Goal: Task Accomplishment & Management: Manage account settings

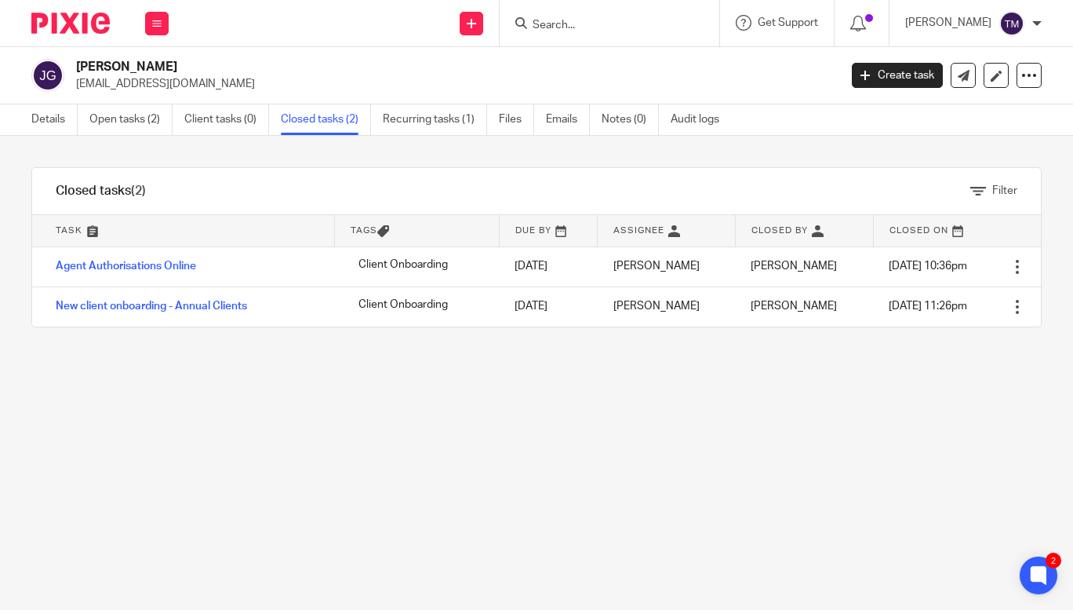
click at [606, 29] on input "Search" at bounding box center [601, 26] width 141 height 14
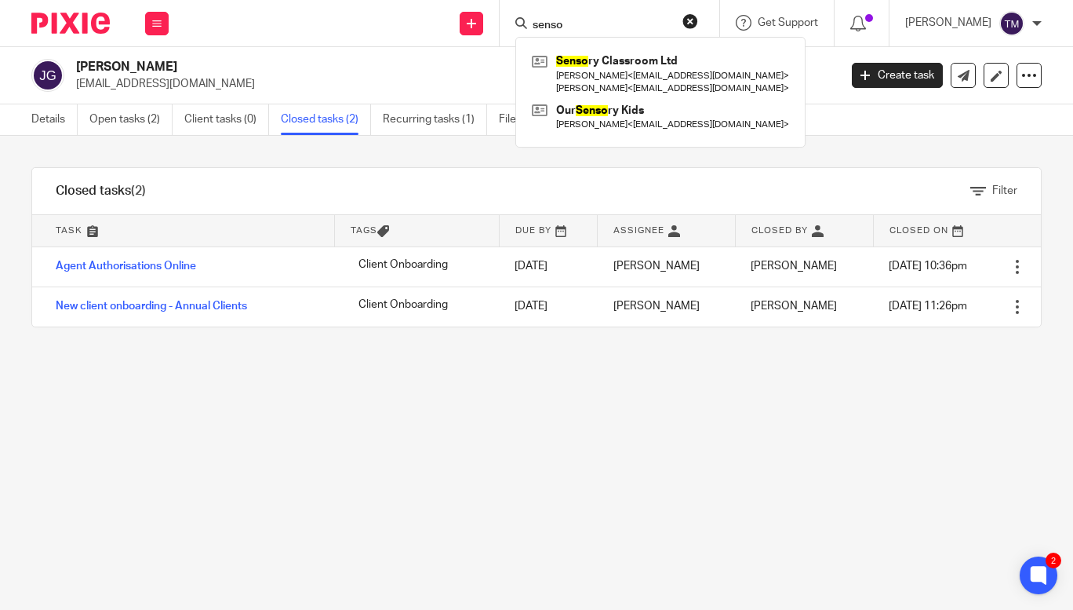
type input "senso"
click at [629, 49] on div "Senso ry Classroom Ltd Jordan Garratt < oursensorykids@gmail.com > James Garrat…" at bounding box center [660, 92] width 290 height 111
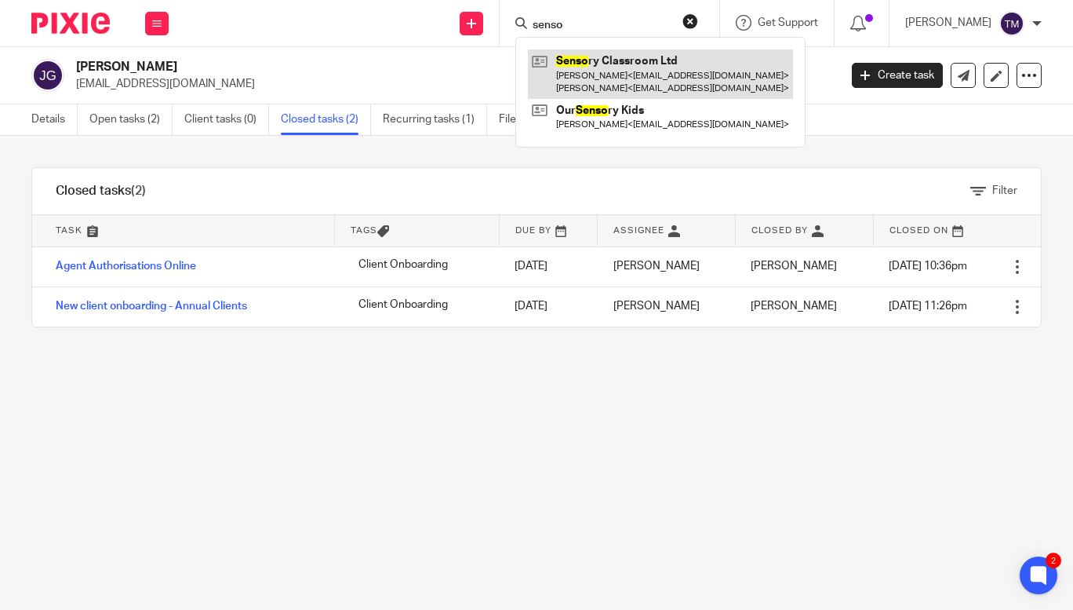
click at [633, 71] on link at bounding box center [660, 73] width 265 height 49
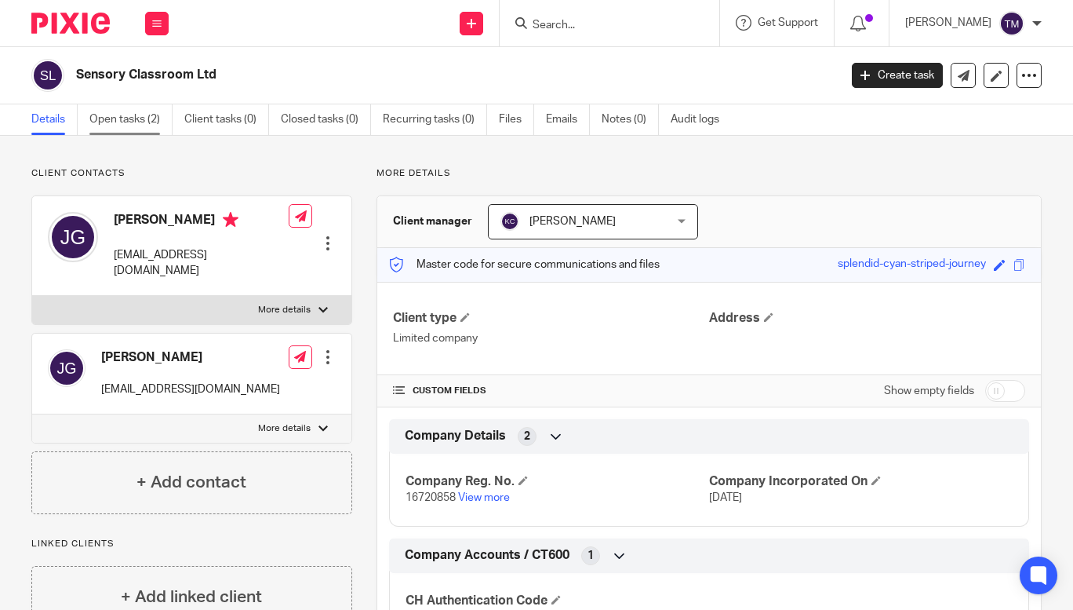
click at [124, 117] on link "Open tasks (2)" at bounding box center [130, 119] width 83 height 31
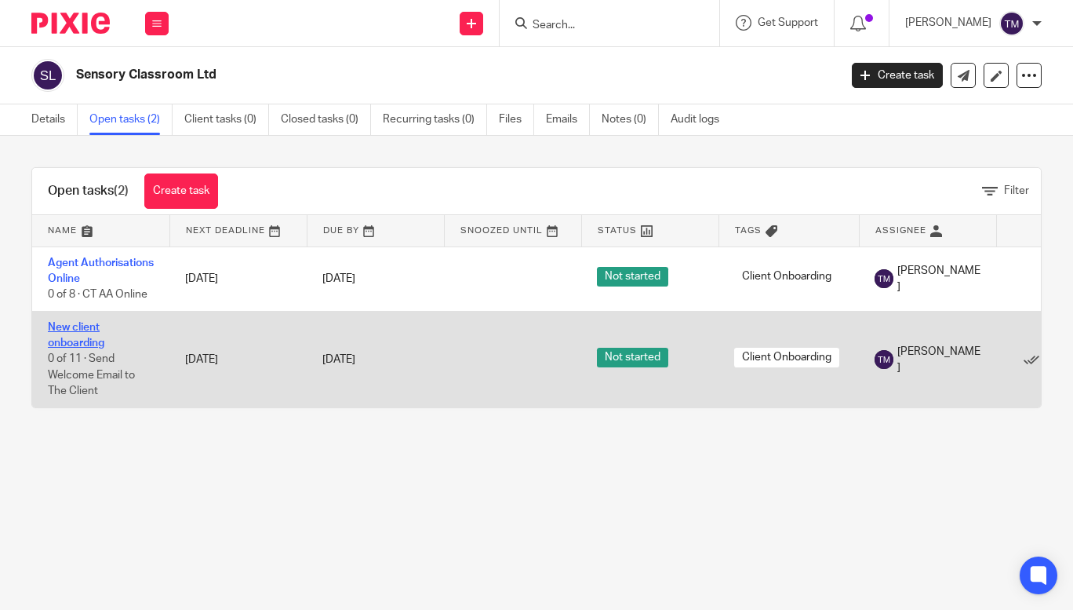
click at [83, 347] on link "New client onboarding" at bounding box center [76, 335] width 56 height 27
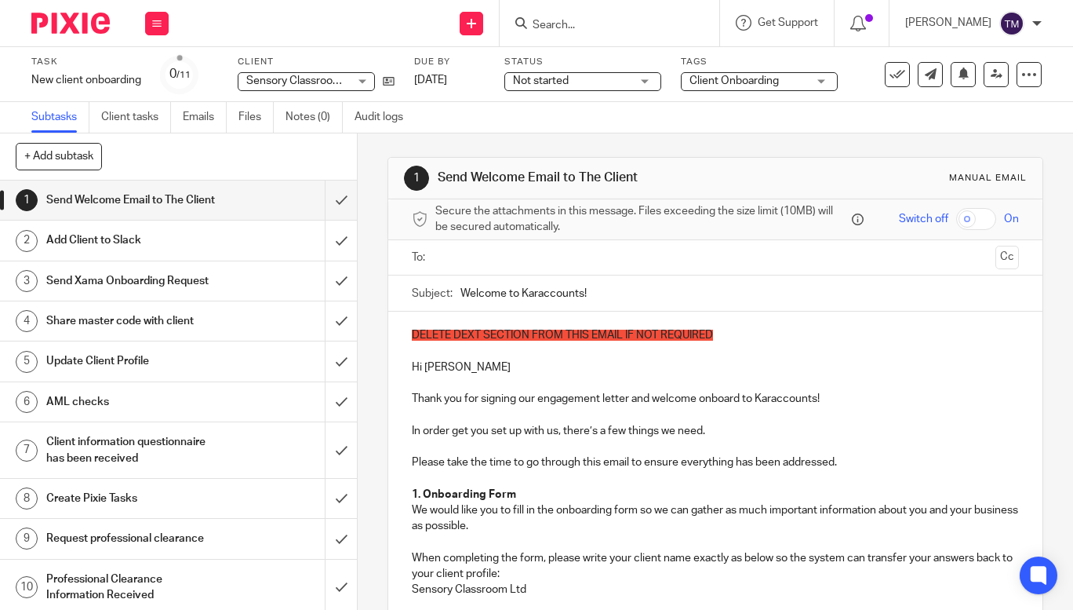
click at [202, 293] on h1 "Send Xama Onboarding Request" at bounding box center [134, 281] width 176 height 24
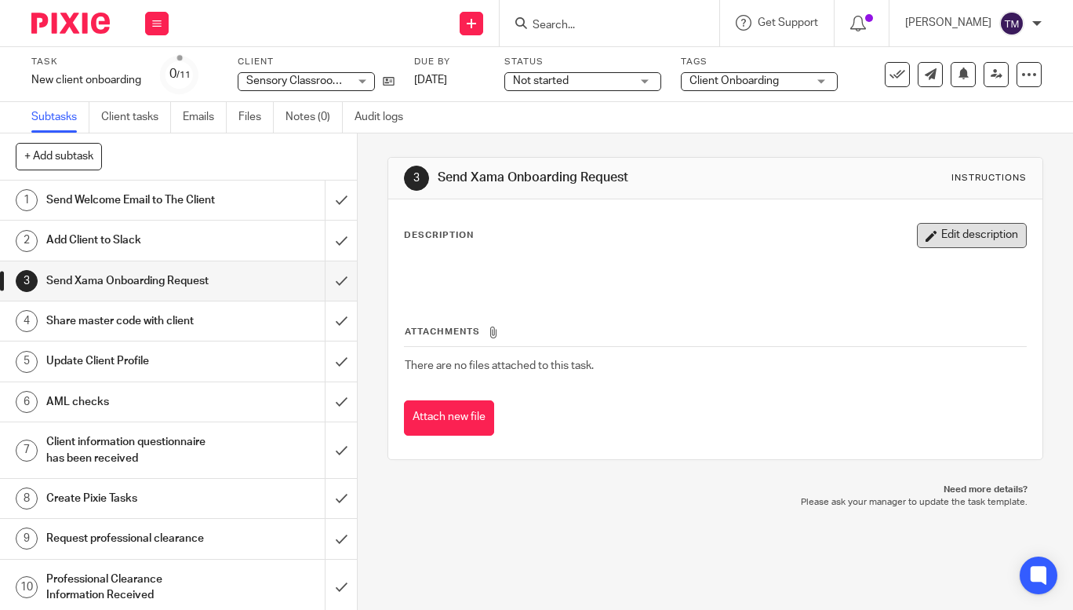
click at [979, 225] on button "Edit description" at bounding box center [972, 235] width 110 height 25
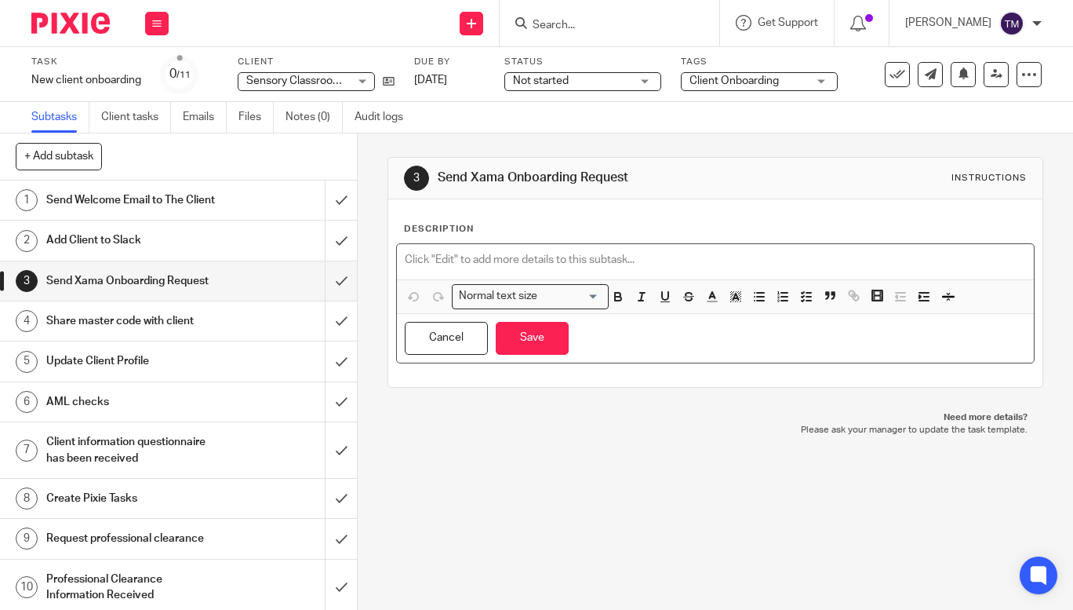
click at [476, 257] on p at bounding box center [715, 260] width 621 height 16
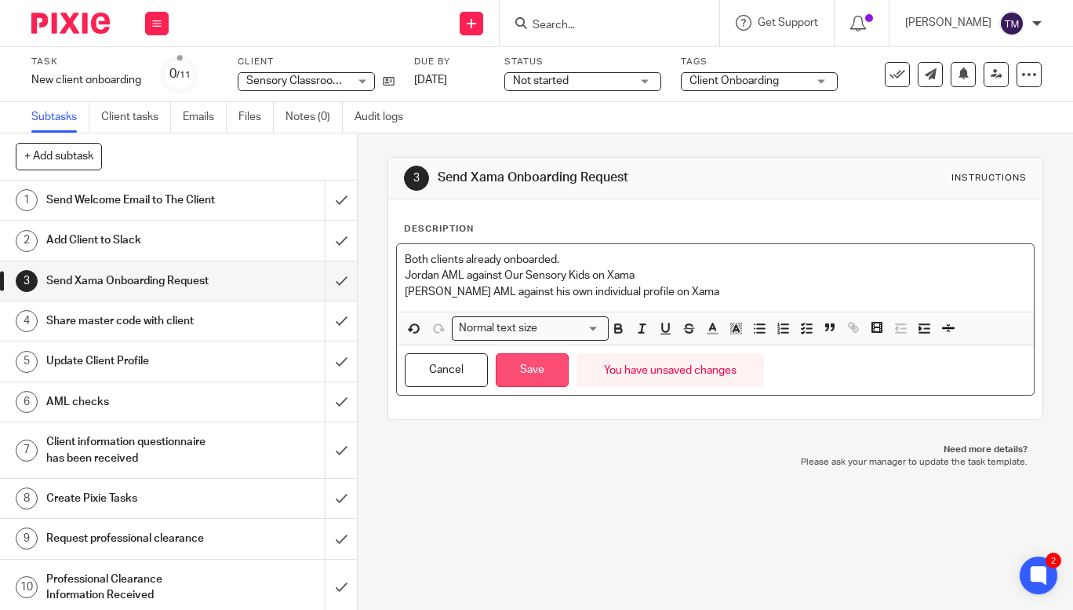
click at [523, 380] on button "Save" at bounding box center [532, 370] width 73 height 34
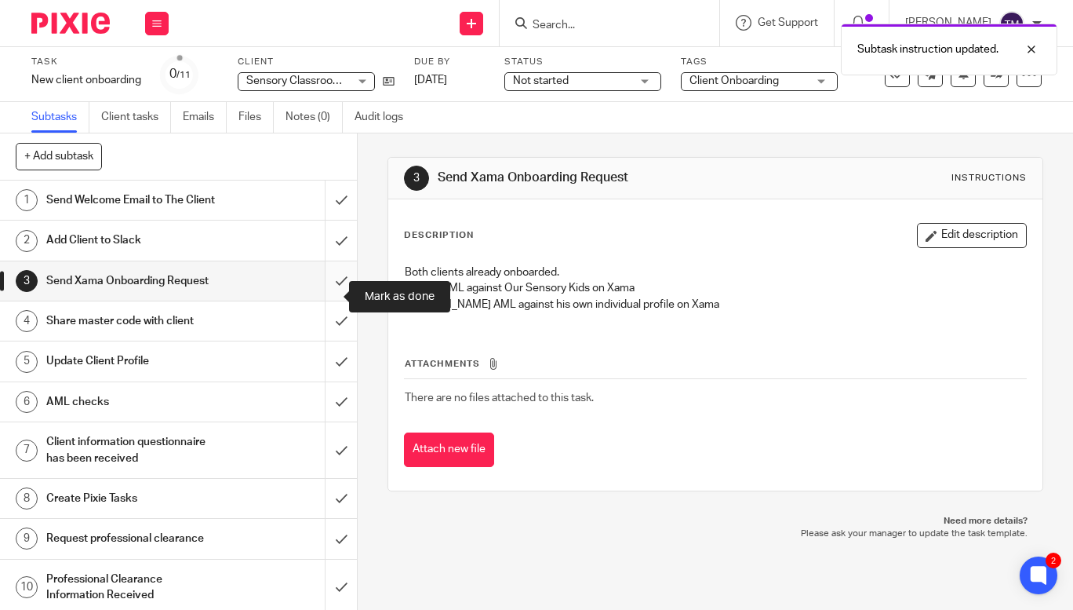
click at [330, 296] on input "submit" at bounding box center [178, 280] width 357 height 39
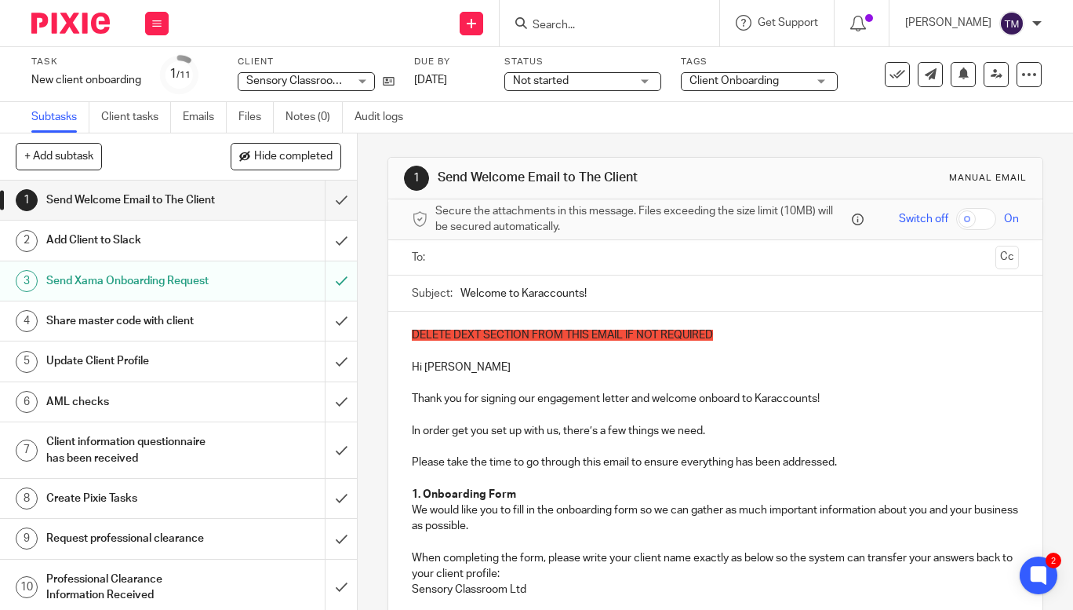
click at [82, 21] on img at bounding box center [70, 23] width 78 height 21
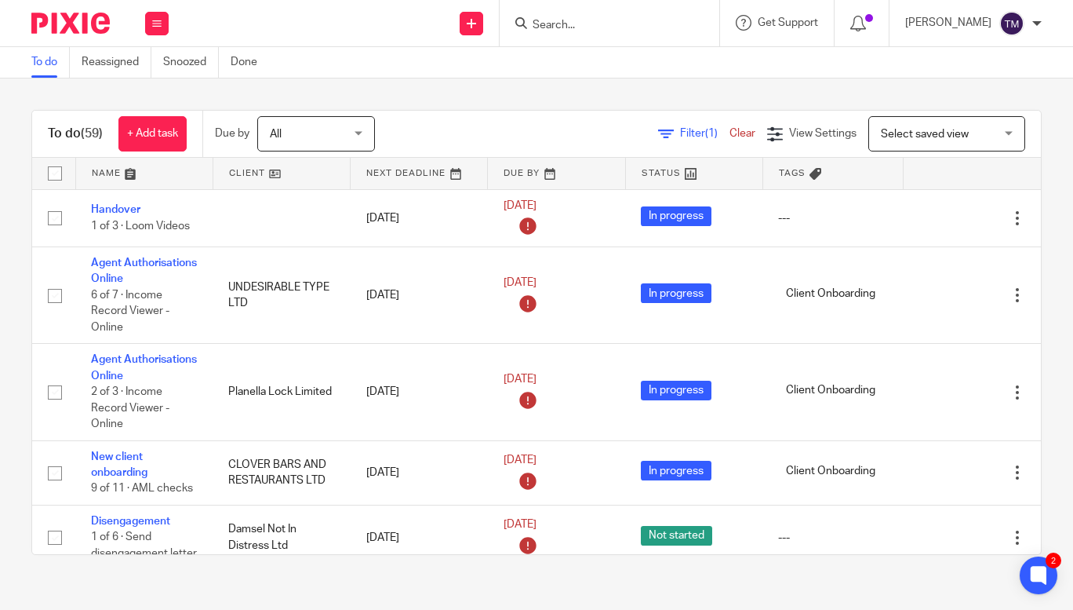
click at [680, 137] on span "Filter (1)" at bounding box center [704, 133] width 49 height 11
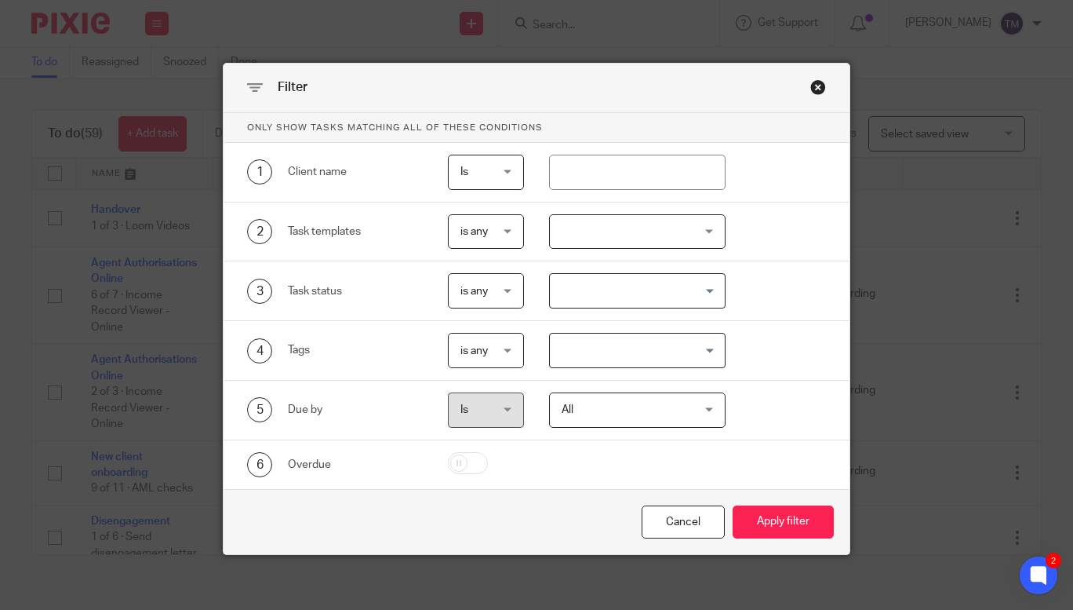
click at [639, 232] on div at bounding box center [637, 231] width 177 height 35
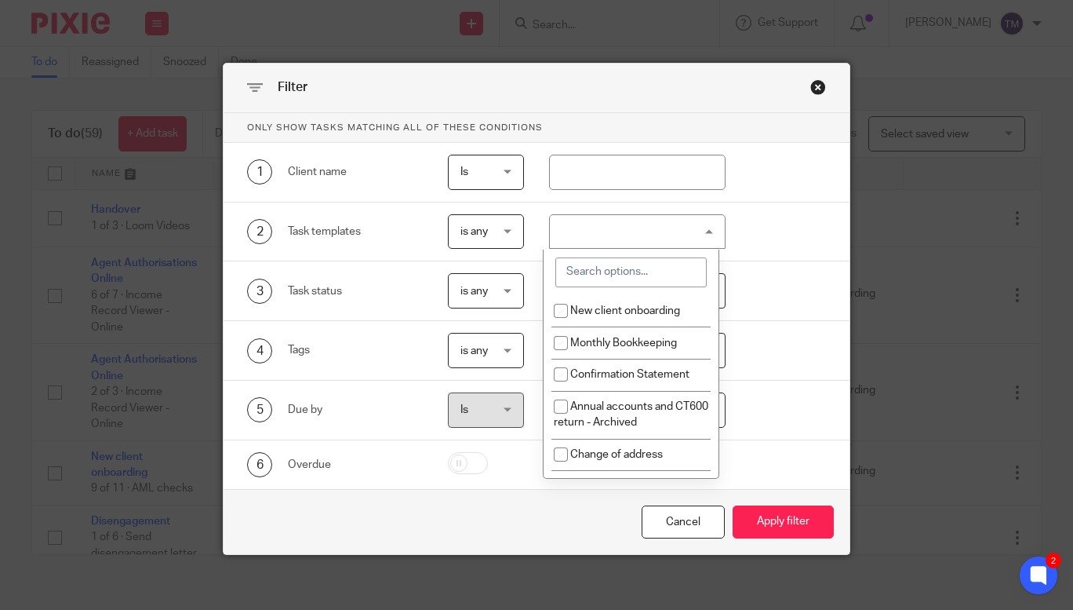
click at [660, 277] on input "search" at bounding box center [630, 272] width 151 height 30
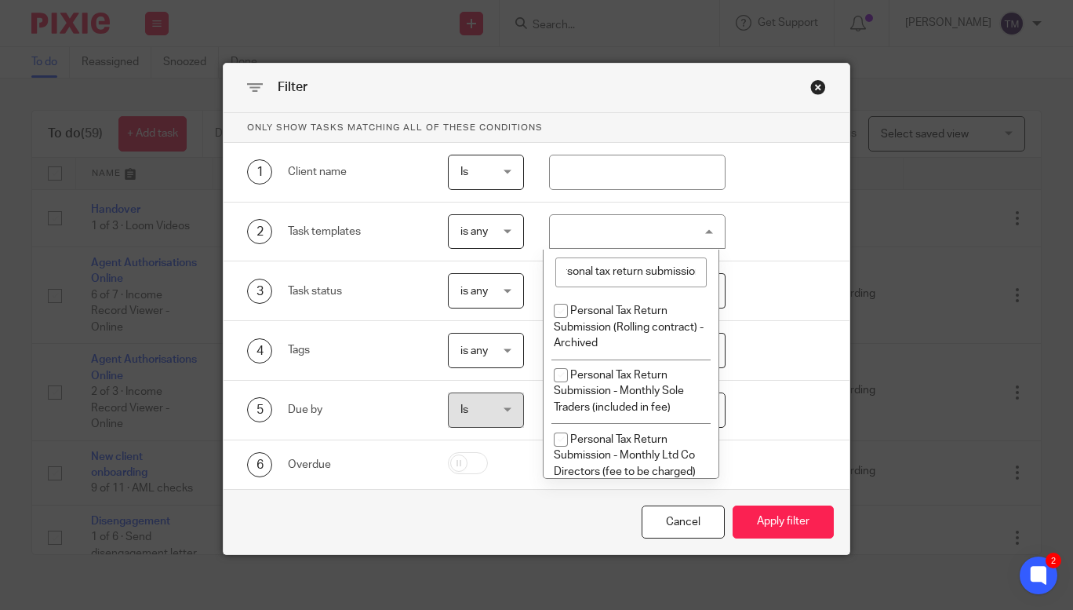
scroll to position [0, 22]
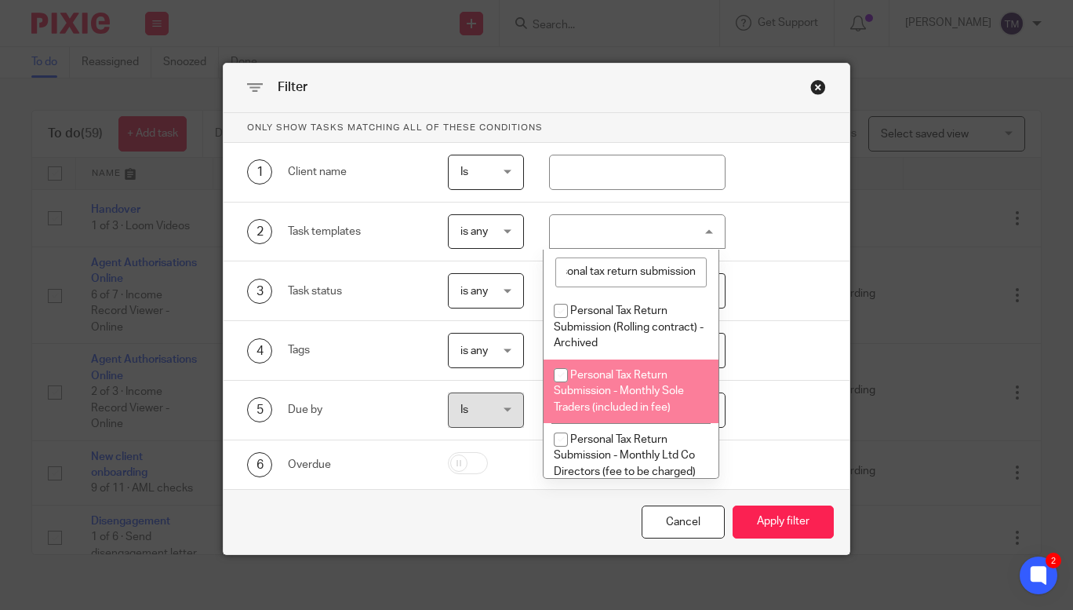
type input "personal tax return submission"
click at [664, 384] on li "Personal Tax Return Submission - Monthly Sole Traders (included in fee)" at bounding box center [631, 391] width 175 height 64
checkbox input "true"
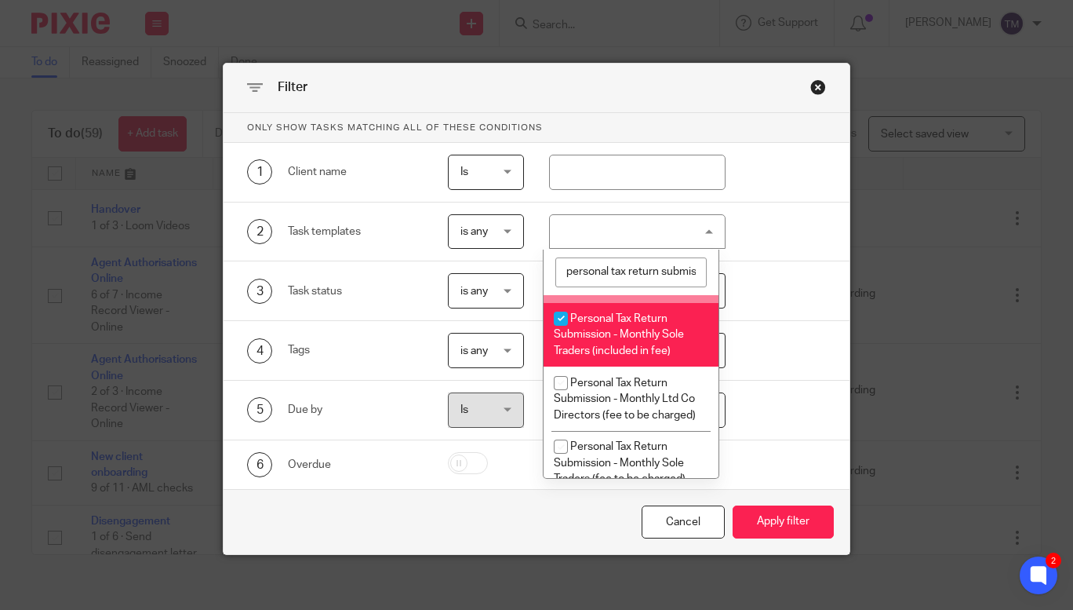
scroll to position [76, 0]
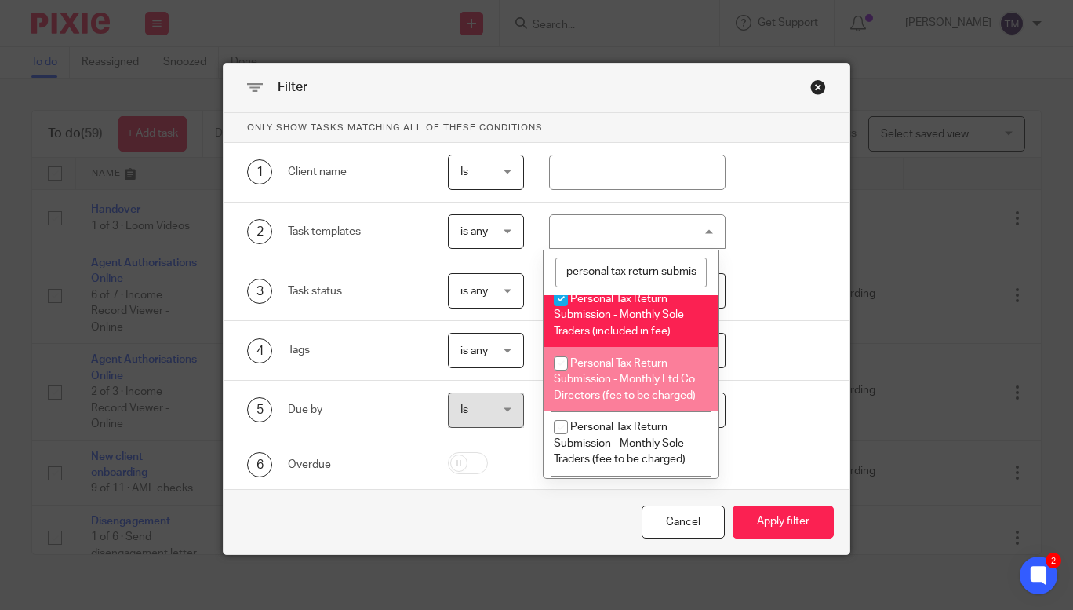
click at [644, 390] on span "Personal Tax Return Submission - Monthly Ltd Co Directors (fee to be charged)" at bounding box center [625, 379] width 142 height 43
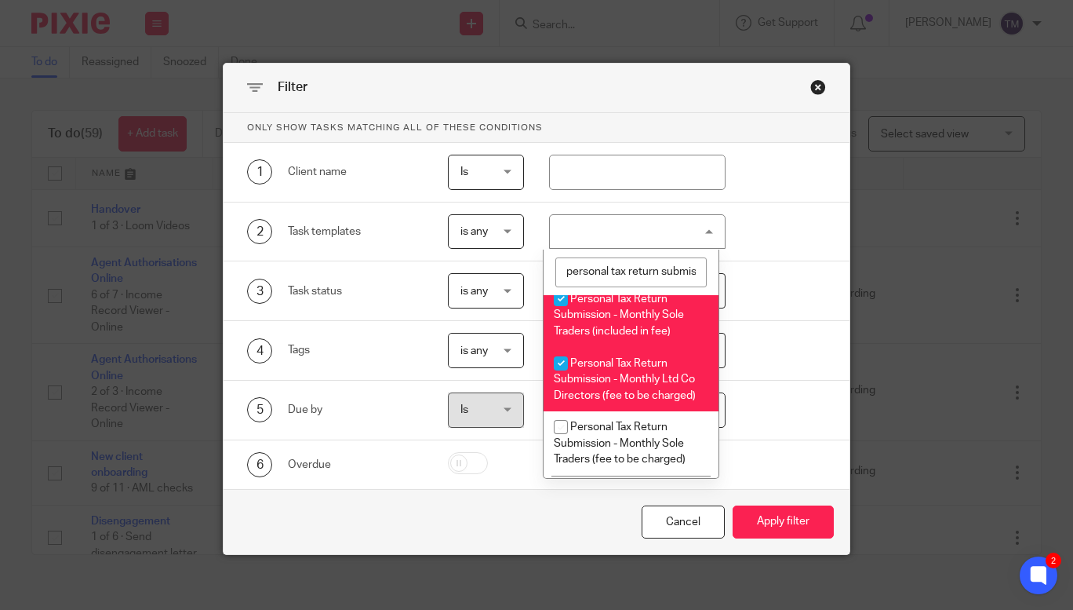
checkbox input "true"
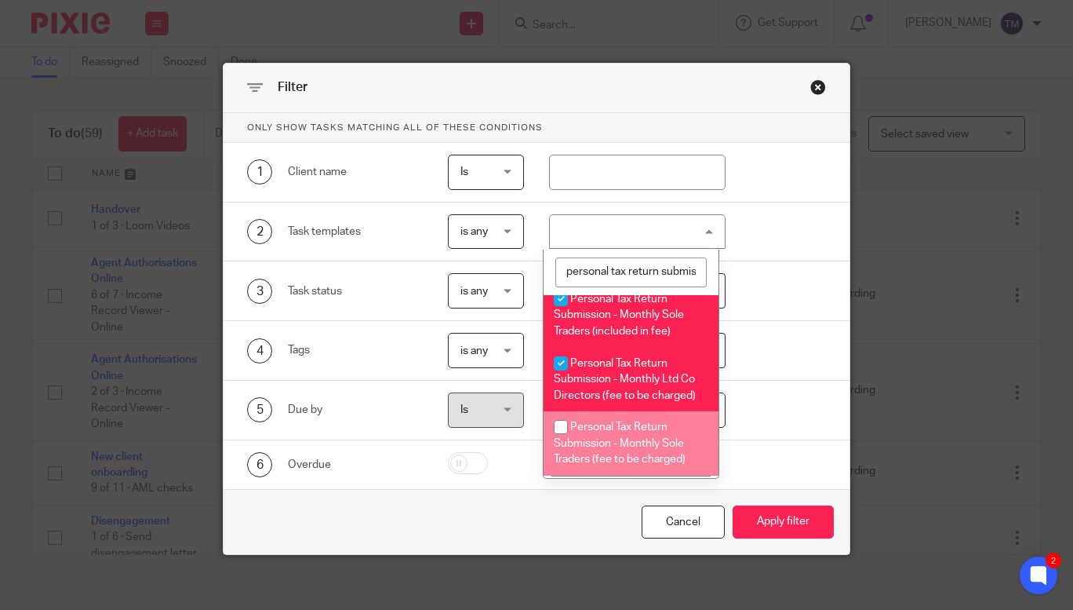
click at [653, 434] on li "Personal Tax Return Submission - Monthly Sole Traders (fee to be charged)" at bounding box center [631, 443] width 175 height 64
checkbox input "true"
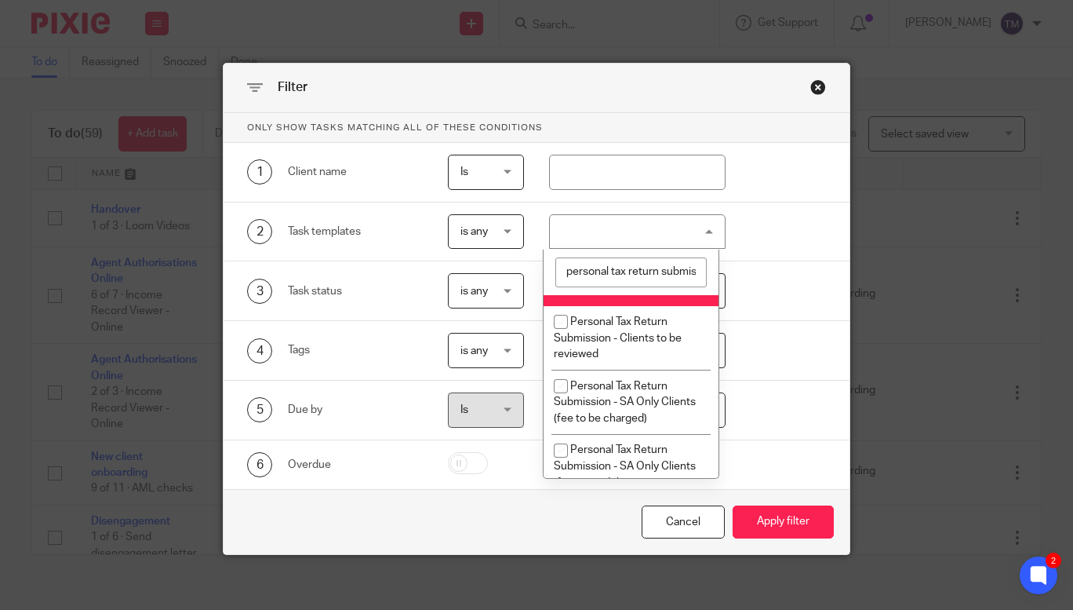
scroll to position [247, 0]
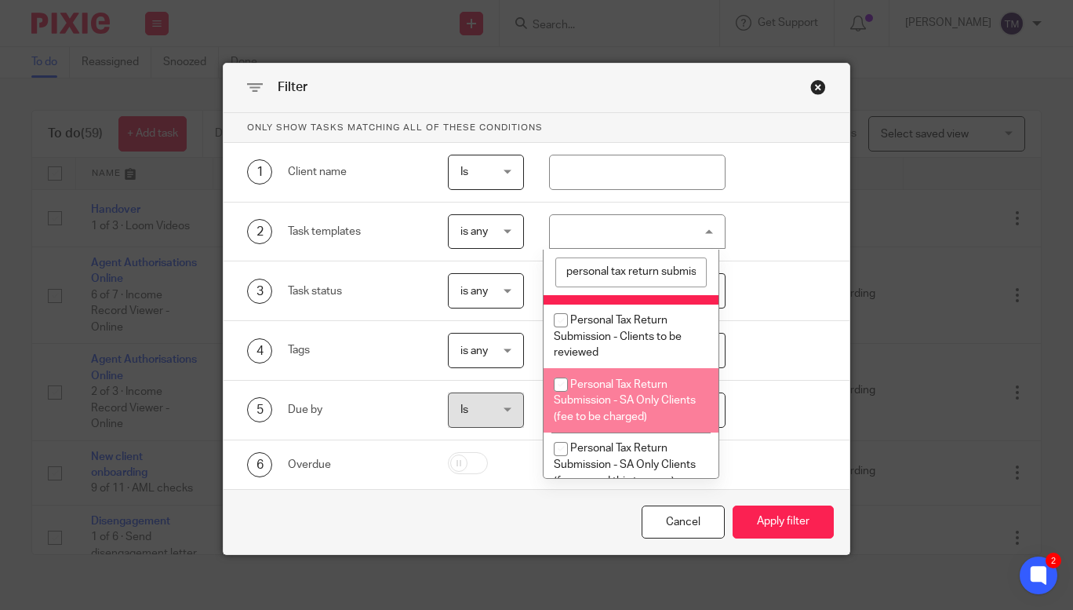
click at [643, 422] on li "Personal Tax Return Submission - SA Only Clients (fee to be charged)" at bounding box center [631, 400] width 175 height 64
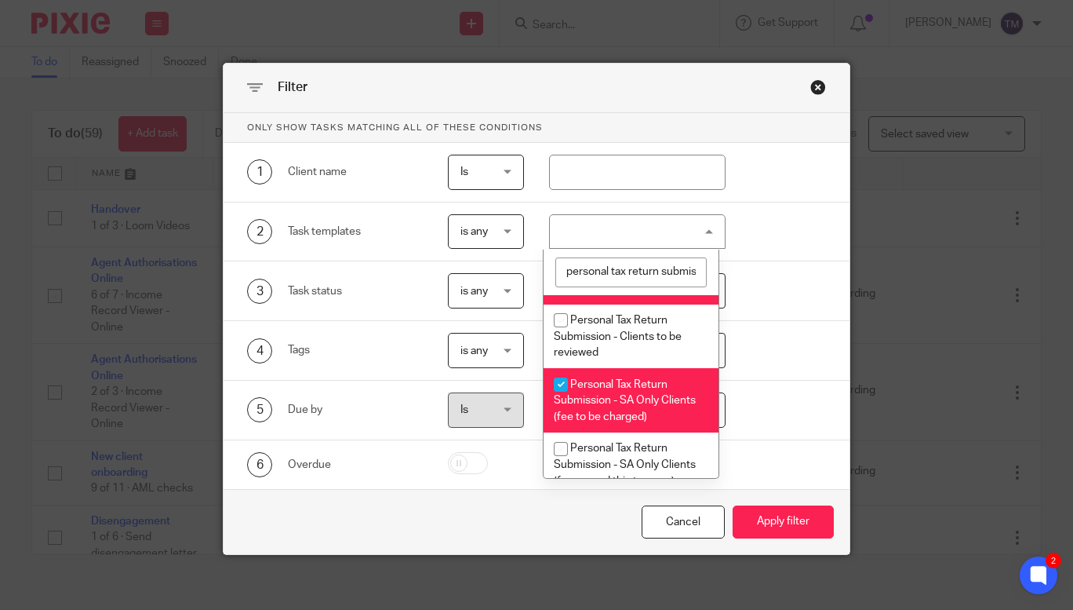
checkbox input "true"
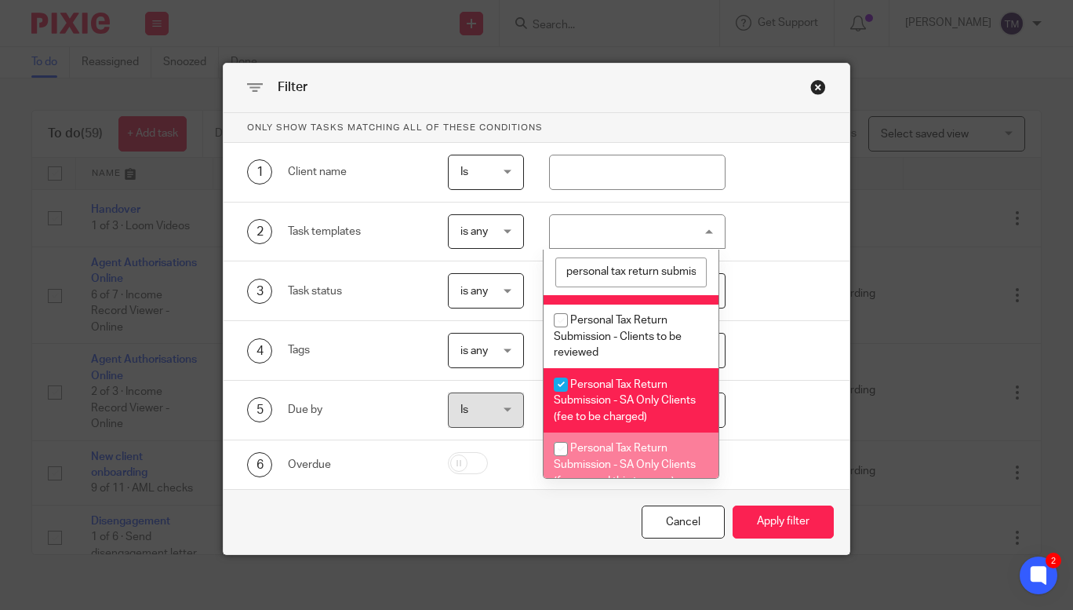
click at [644, 443] on span "Personal Tax Return Submission - SA Only Clients (fee agreed this tax year)" at bounding box center [625, 463] width 142 height 43
checkbox input "true"
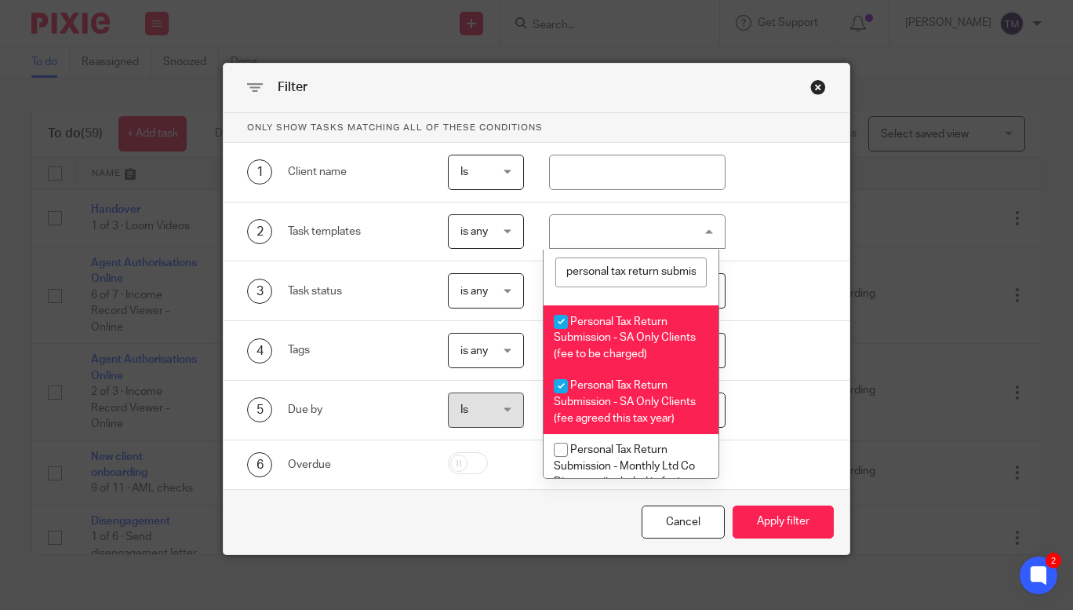
scroll to position [346, 0]
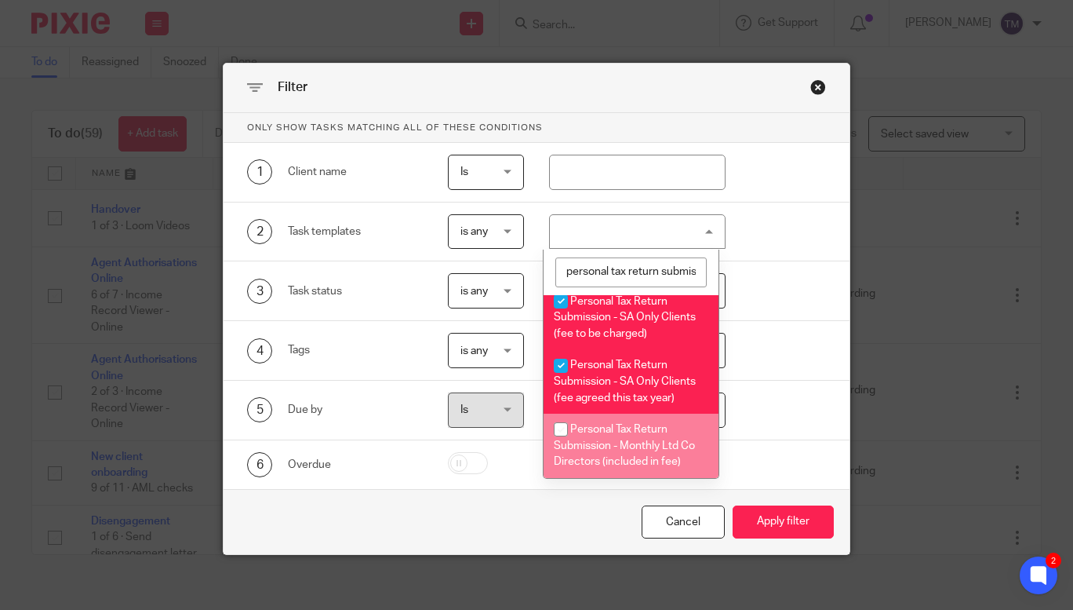
click at [650, 448] on span "Personal Tax Return Submission - Monthly Ltd Co Directors (included in fee)" at bounding box center [624, 445] width 141 height 43
checkbox input "true"
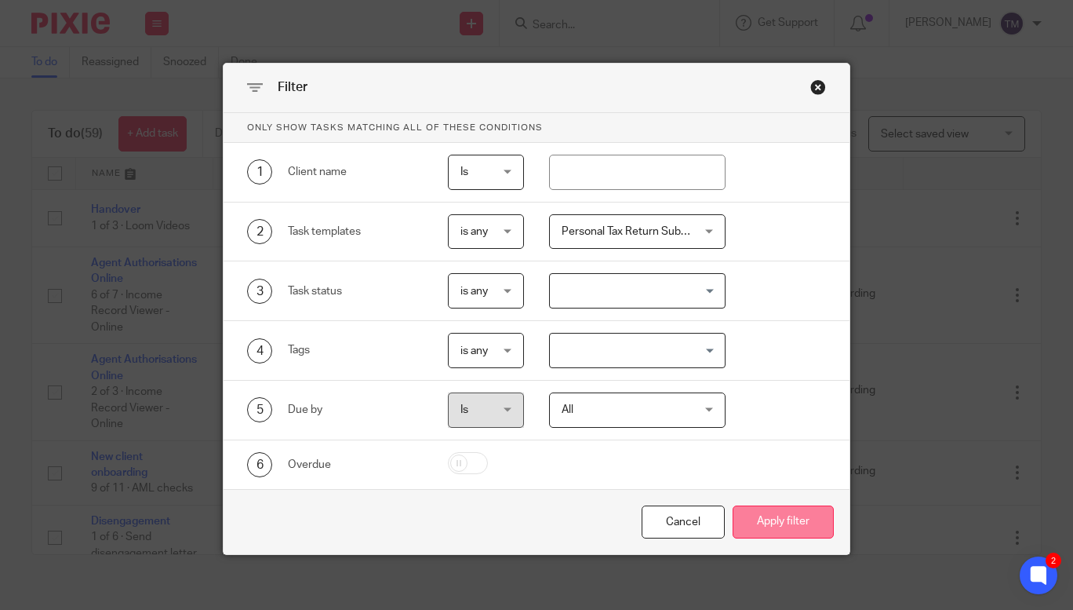
click at [770, 519] on button "Apply filter" at bounding box center [783, 522] width 101 height 34
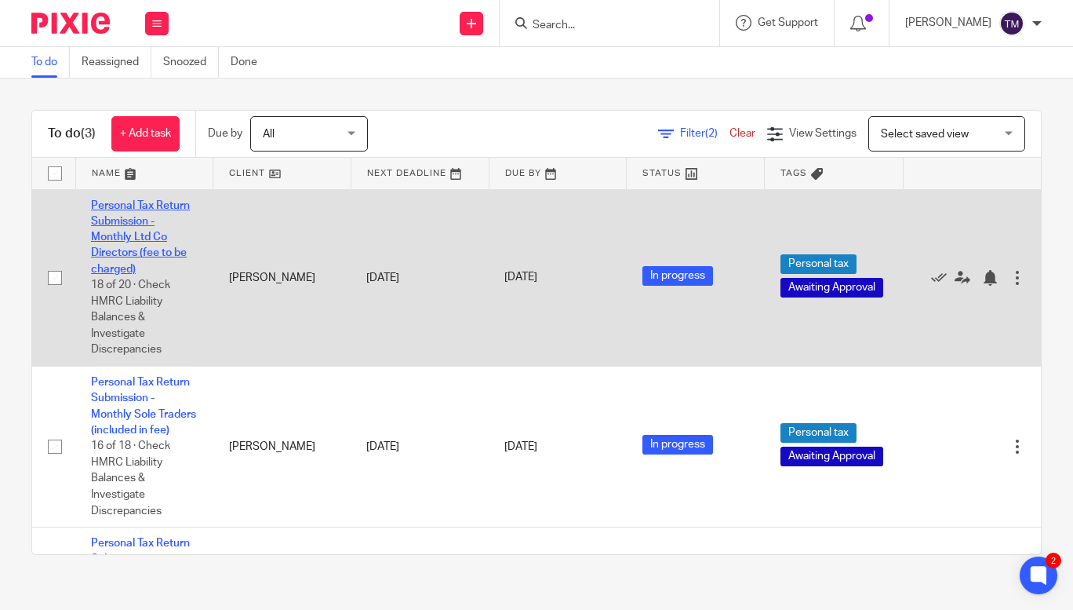
click at [140, 242] on link "Personal Tax Return Submission - Monthly Ltd Co Directors (fee to be charged)" at bounding box center [140, 237] width 99 height 75
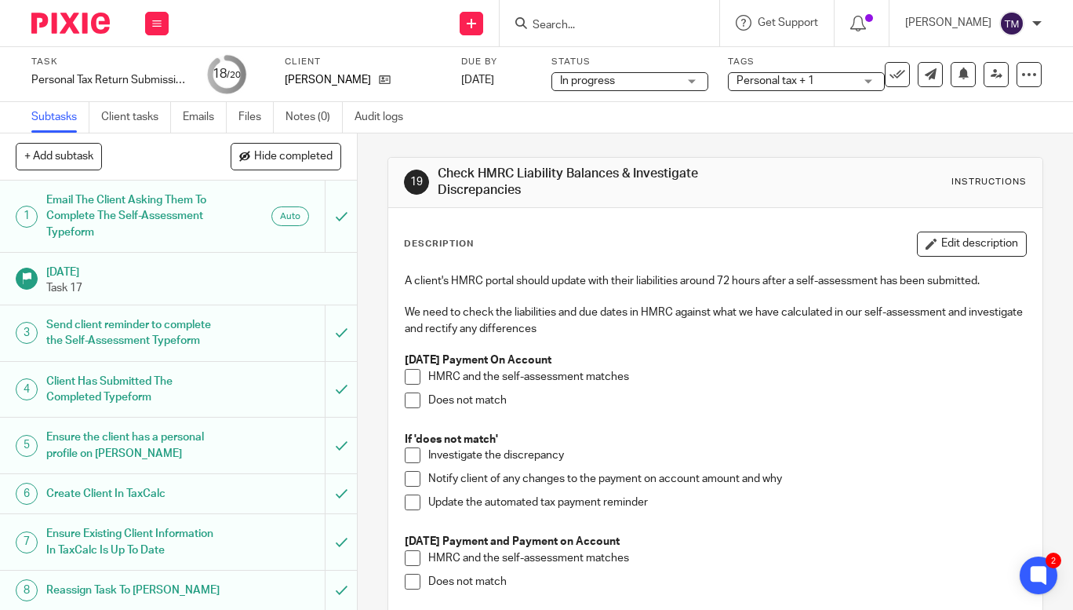
click at [408, 559] on span at bounding box center [413, 558] width 16 height 16
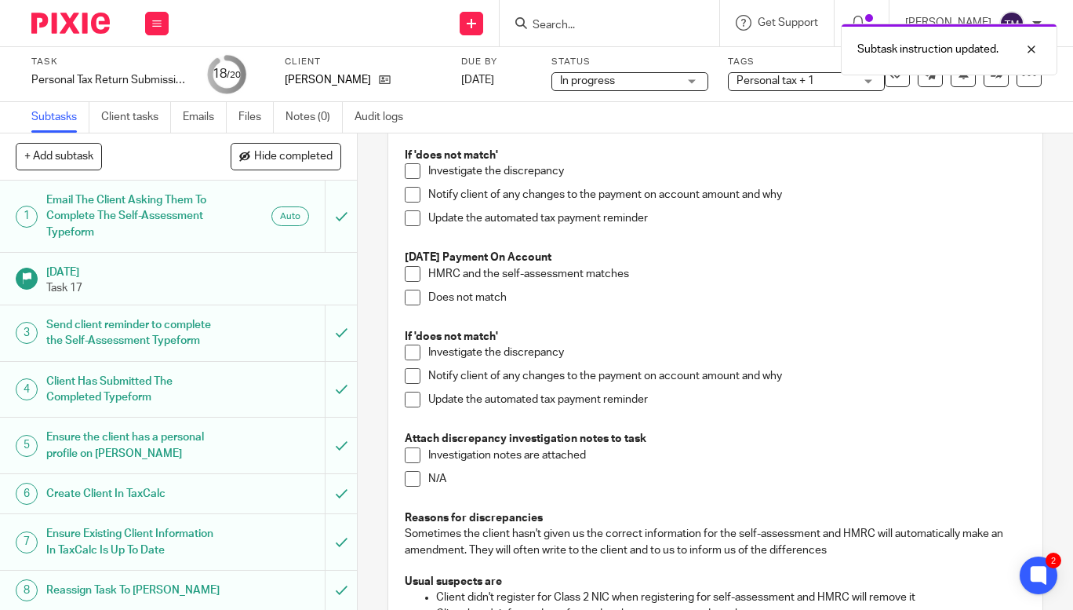
scroll to position [472, 0]
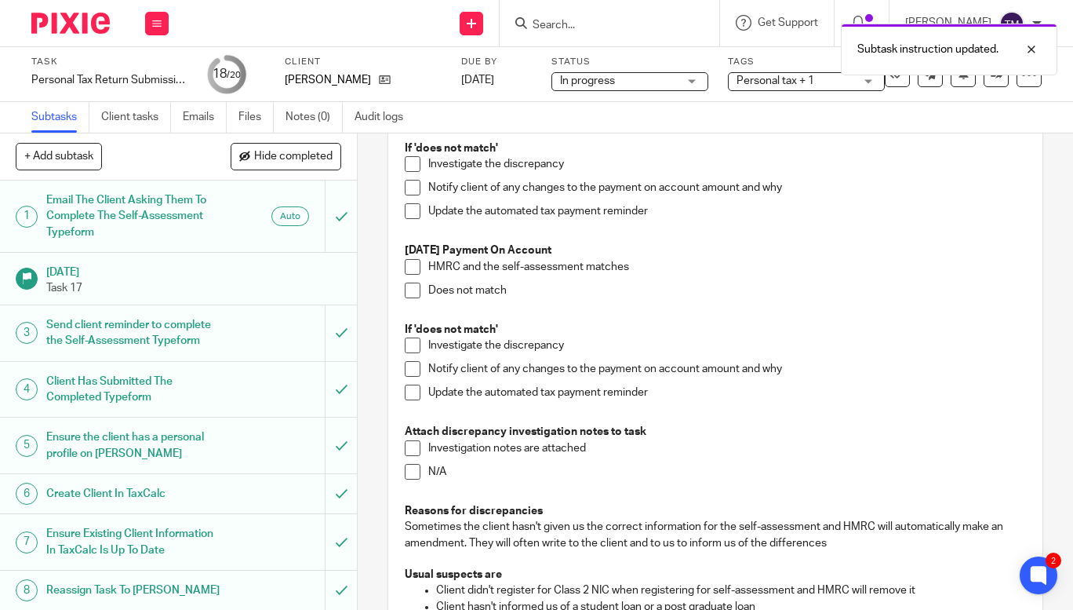
click at [408, 473] on span at bounding box center [413, 472] width 16 height 16
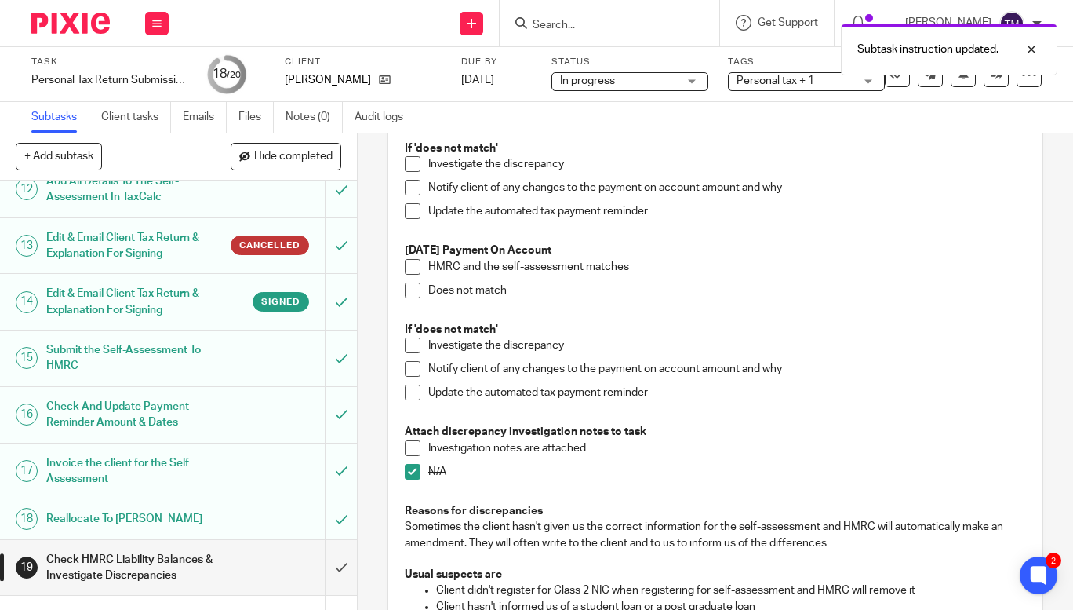
scroll to position [708, 0]
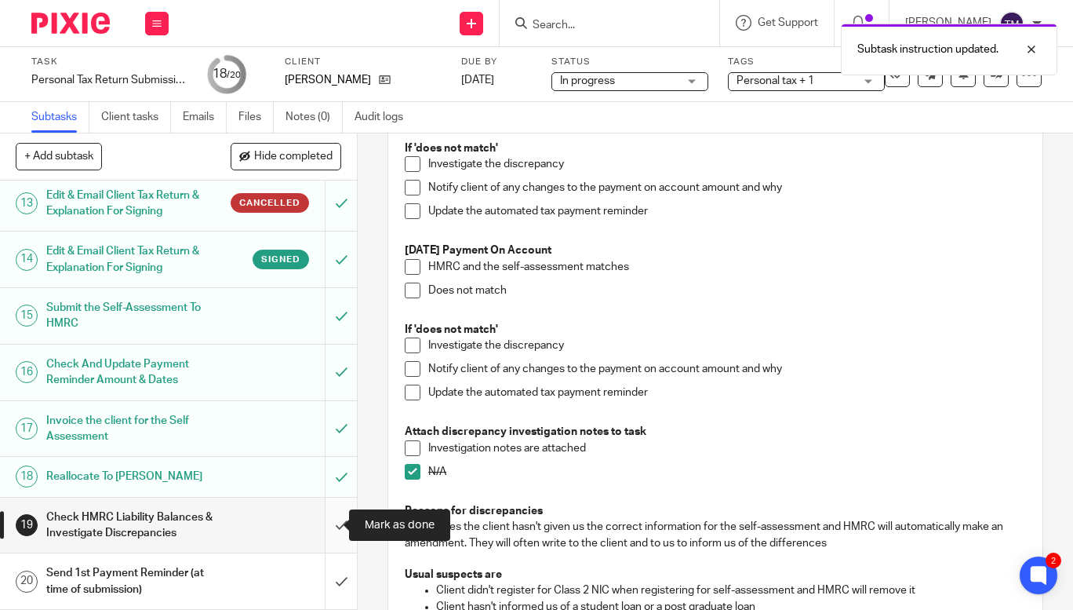
click at [327, 533] on input "submit" at bounding box center [178, 525] width 357 height 56
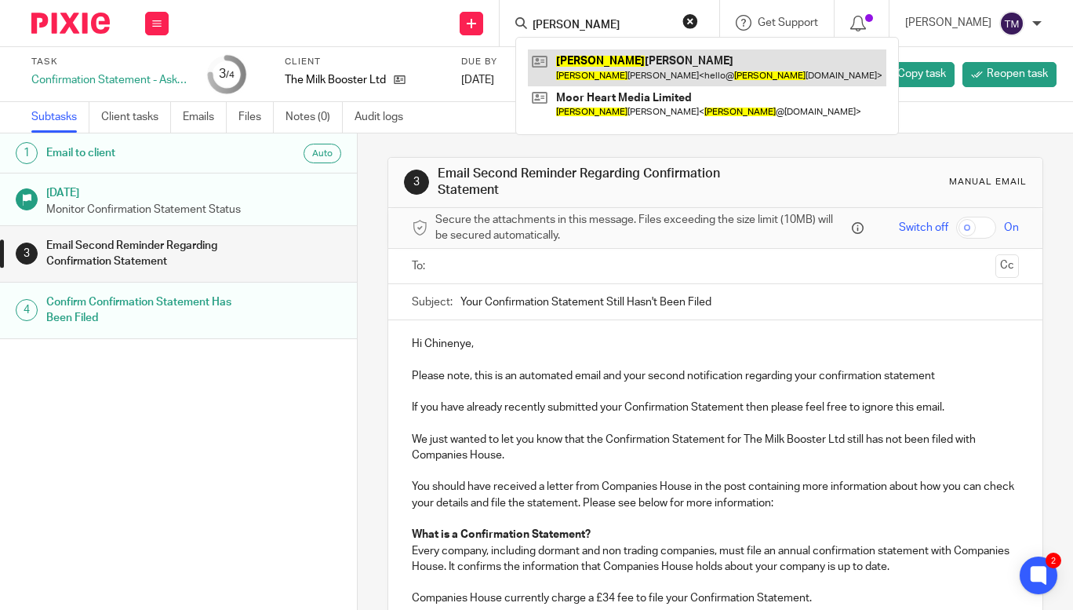
type input "[PERSON_NAME]"
click at [633, 57] on link at bounding box center [707, 67] width 359 height 36
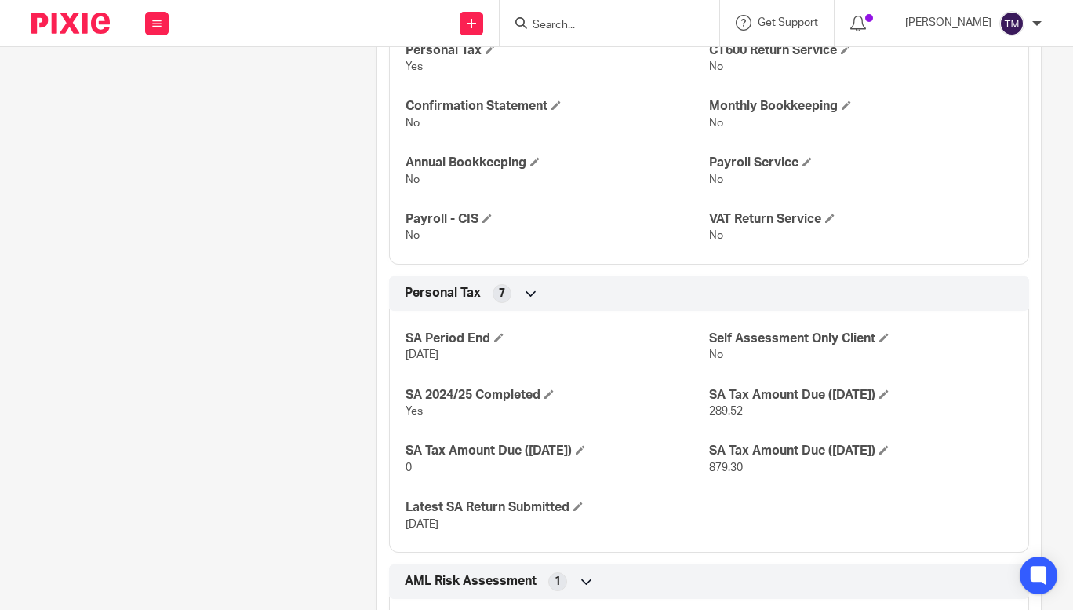
scroll to position [634, 0]
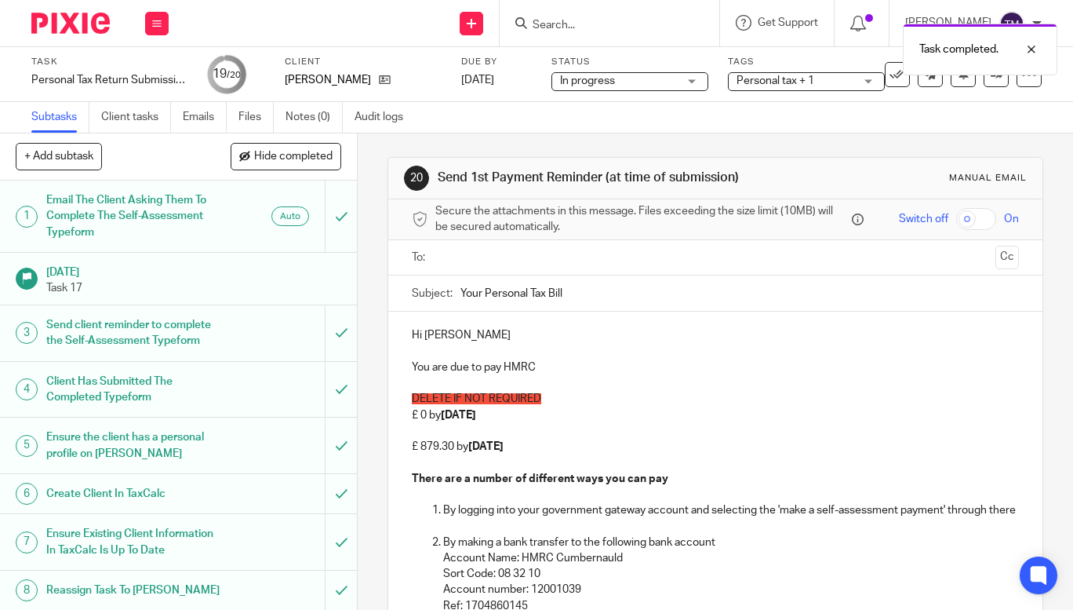
drag, startPoint x: 541, startPoint y: 413, endPoint x: 378, endPoint y: 384, distance: 165.7
click at [378, 384] on div "20 Send 1st Payment Reminder (at time of submission) Manual email Secure the at…" at bounding box center [715, 371] width 715 height 476
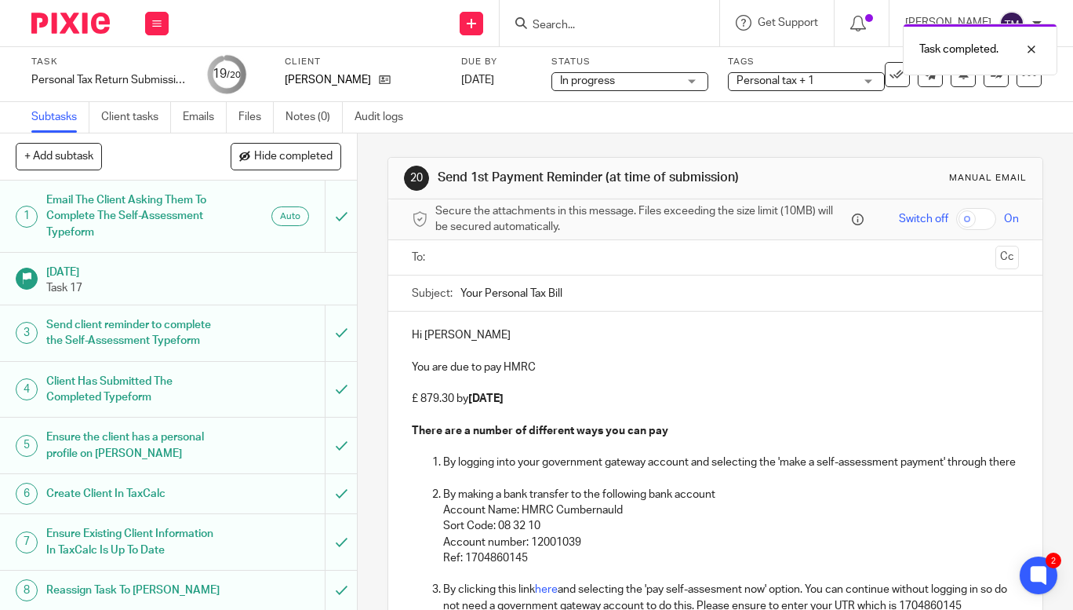
click at [501, 262] on input "text" at bounding box center [715, 258] width 548 height 18
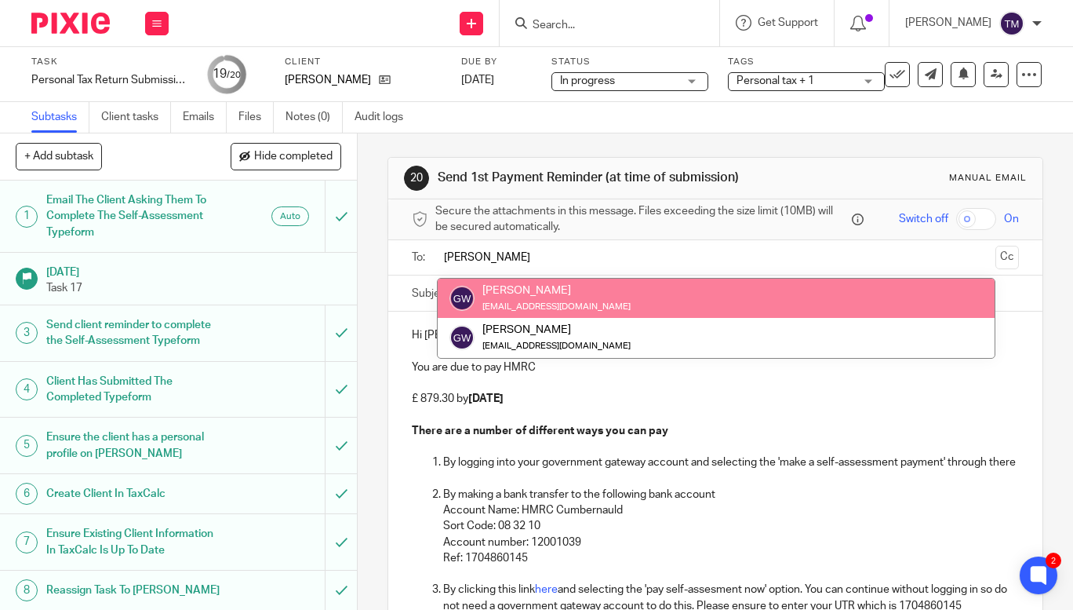
type input "greg"
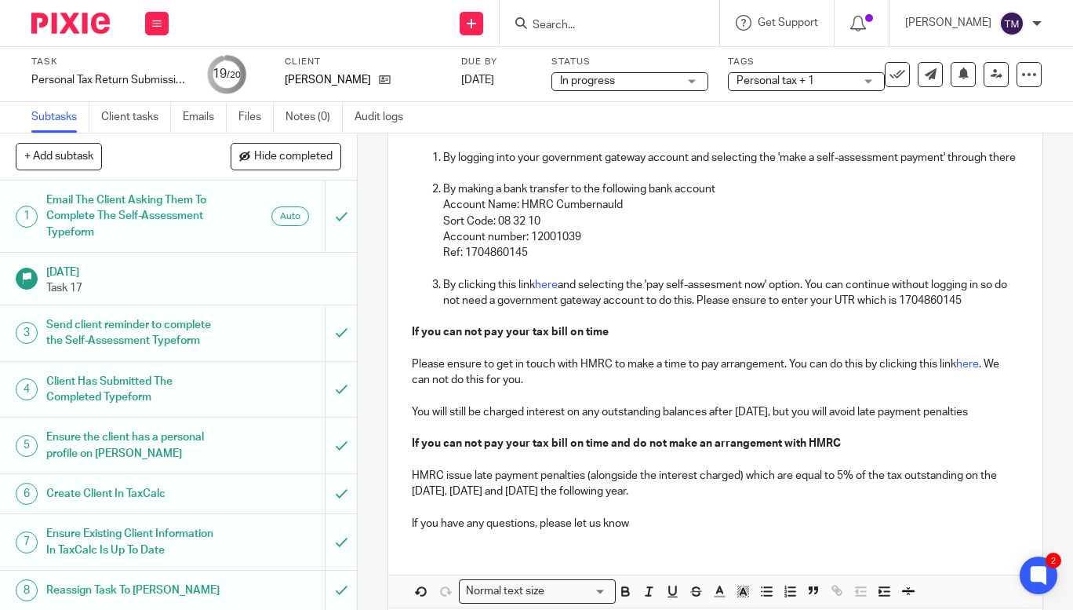
scroll to position [413, 0]
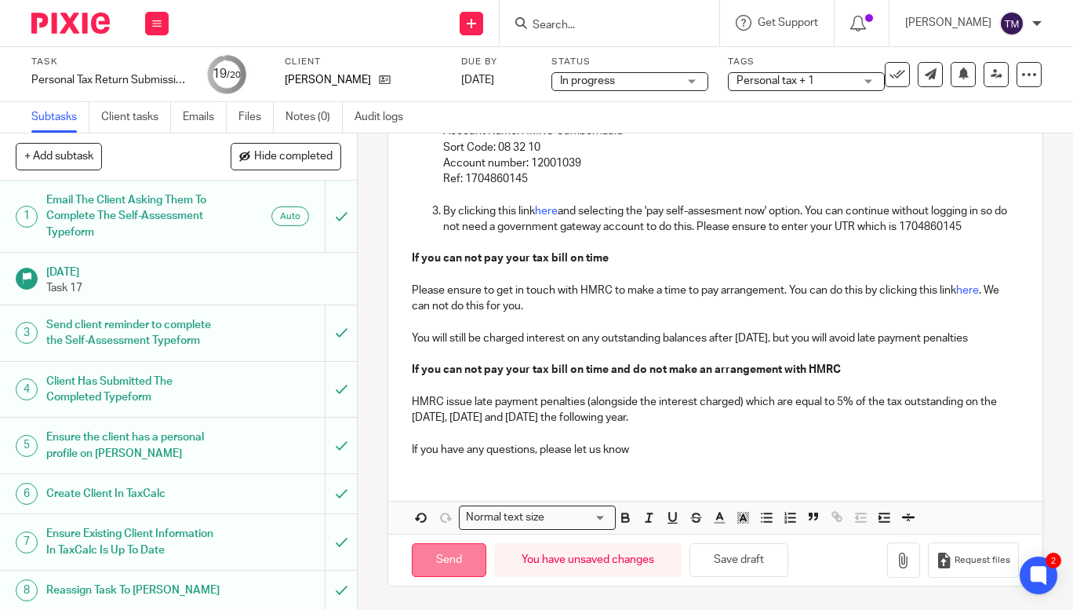
click at [449, 553] on input "Send" at bounding box center [449, 560] width 75 height 34
type input "Sent"
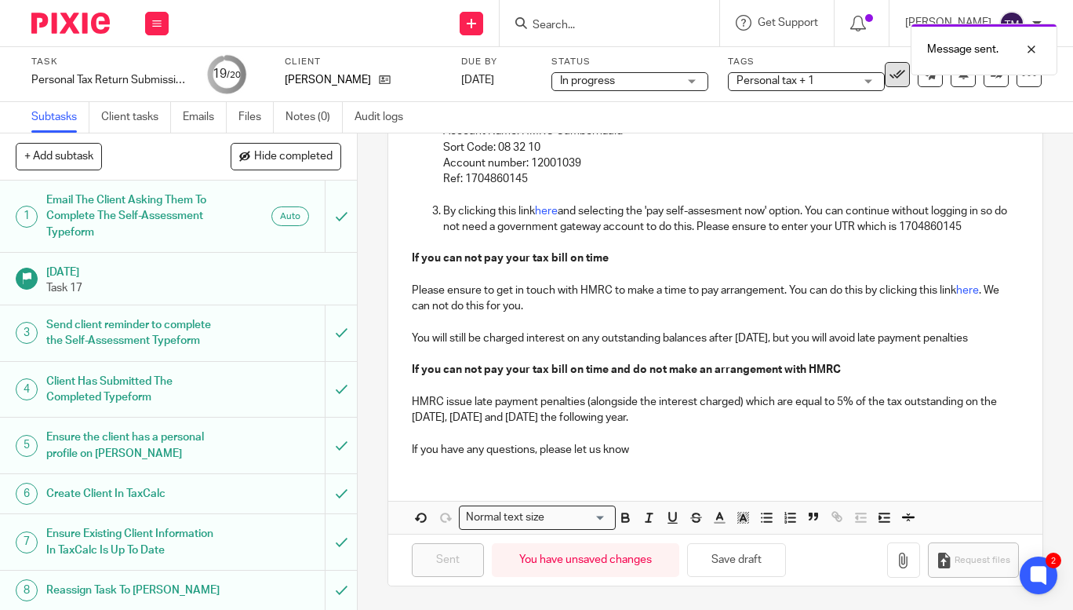
click at [894, 78] on button at bounding box center [897, 74] width 25 height 25
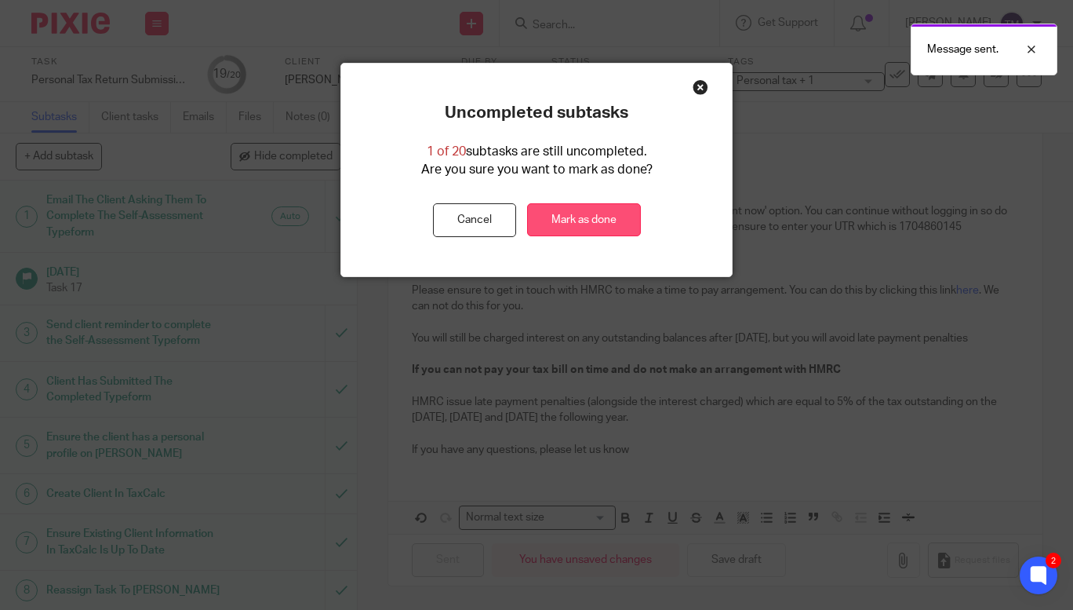
click at [581, 230] on link "Mark as done" at bounding box center [584, 220] width 114 height 34
click at [589, 218] on link "Mark as done" at bounding box center [584, 220] width 114 height 34
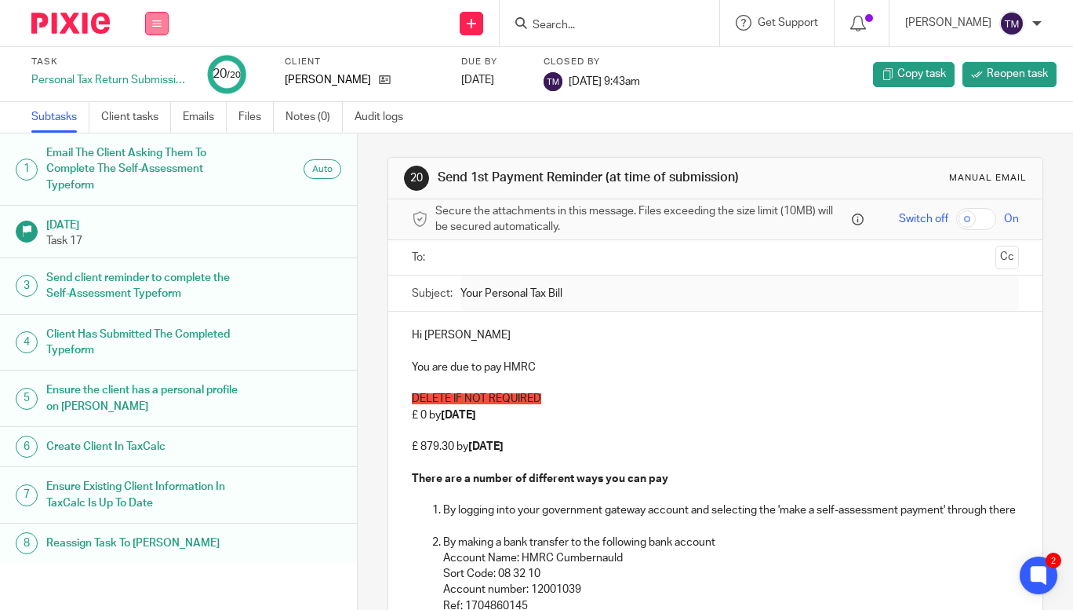
click at [160, 24] on icon at bounding box center [156, 23] width 9 height 9
click at [155, 67] on li "Work" at bounding box center [157, 73] width 42 height 23
click at [147, 69] on link "Work" at bounding box center [149, 72] width 27 height 11
